Goal: Entertainment & Leisure: Consume media (video, audio)

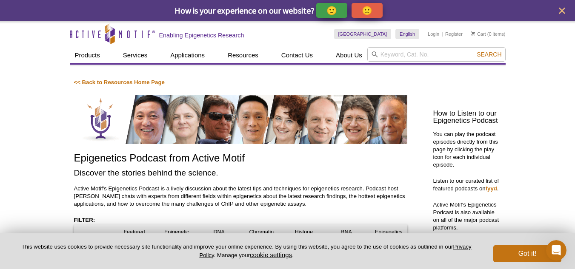
click at [545, 0] on div "How is your experience on our website? 🙂 🙁" at bounding box center [287, 10] width 575 height 21
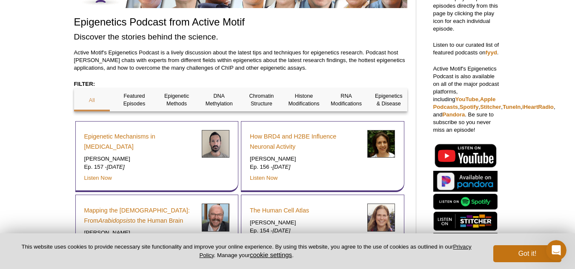
scroll to position [170, 0]
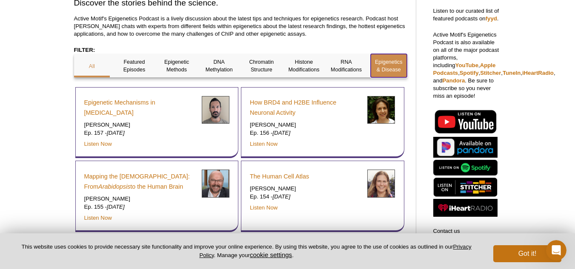
click at [392, 63] on p "Epigenetics & Disease" at bounding box center [389, 65] width 36 height 15
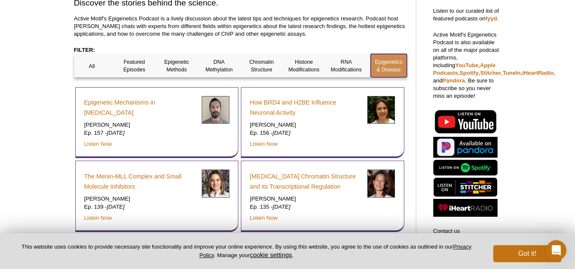
click at [392, 63] on p "Epigenetics & Disease" at bounding box center [389, 65] width 36 height 15
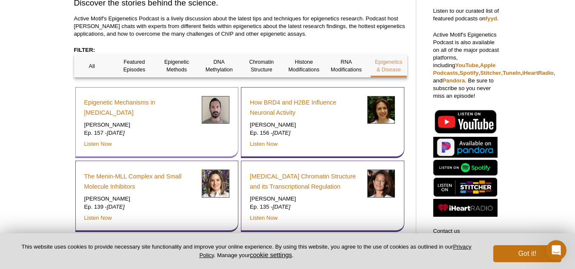
click at [125, 130] on em "[DATE]" at bounding box center [116, 133] width 18 height 6
click at [104, 145] on link "Listen Now" at bounding box center [98, 144] width 28 height 6
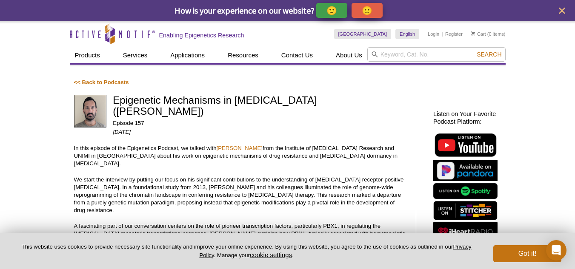
drag, startPoint x: 236, startPoint y: 139, endPoint x: 251, endPoint y: 119, distance: 24.9
click at [251, 129] on p "[DATE]" at bounding box center [260, 133] width 295 height 8
